Goal: Task Accomplishment & Management: Manage account settings

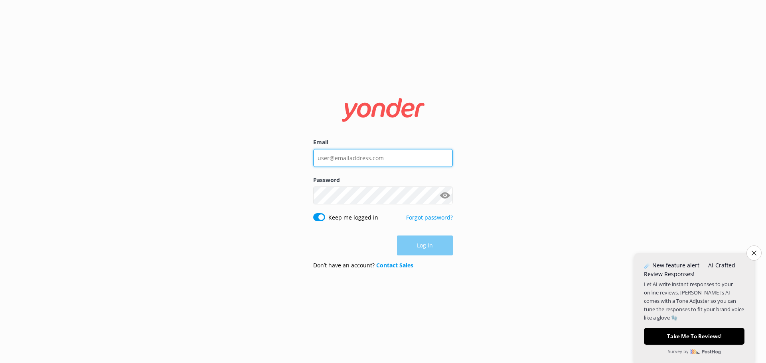
click at [339, 158] on input "Email" at bounding box center [383, 158] width 140 height 18
type input "[PERSON_NAME][EMAIL_ADDRESS][DOMAIN_NAME]"
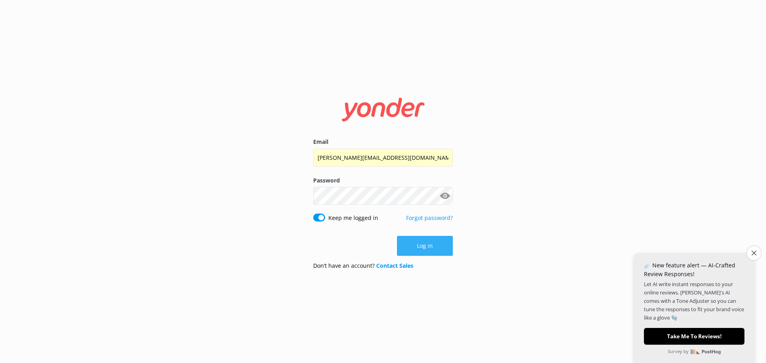
click at [431, 241] on button "Log in" at bounding box center [425, 246] width 56 height 20
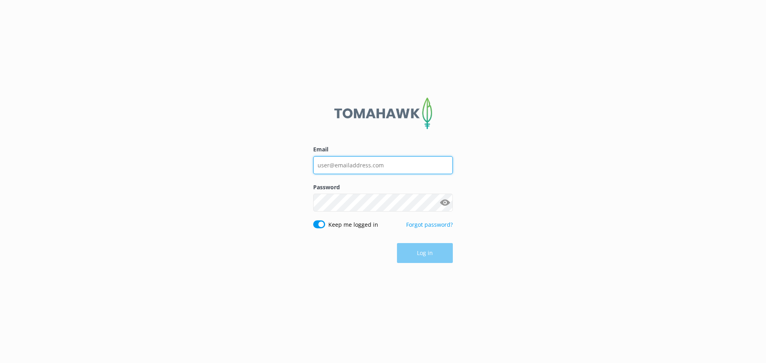
click at [375, 165] on input "Email" at bounding box center [383, 165] width 140 height 18
type input "[PERSON_NAME][EMAIL_ADDRESS][DOMAIN_NAME]"
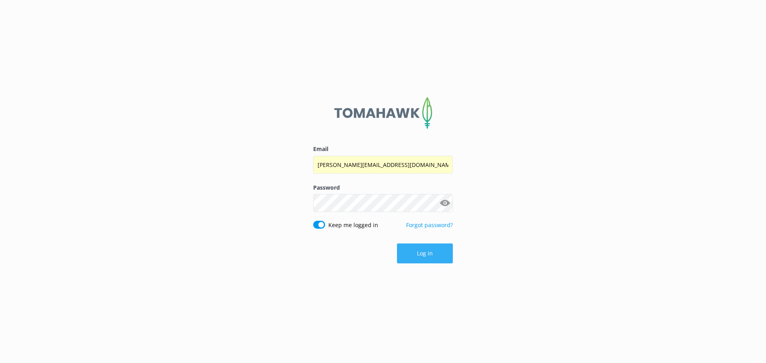
click at [422, 250] on button "Log in" at bounding box center [425, 254] width 56 height 20
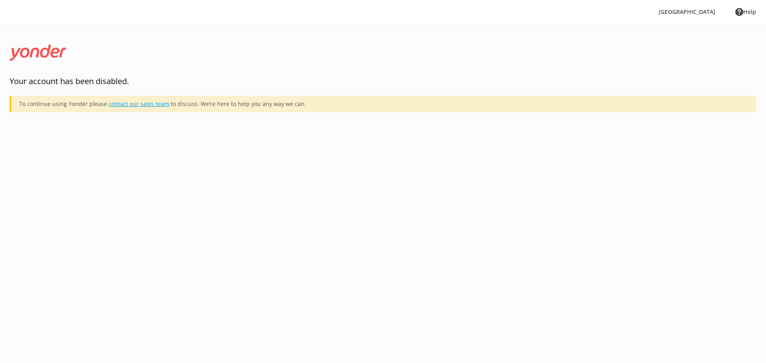
click at [130, 105] on link "contact our sales team" at bounding box center [138, 104] width 61 height 8
